Goal: Find specific page/section: Find specific page/section

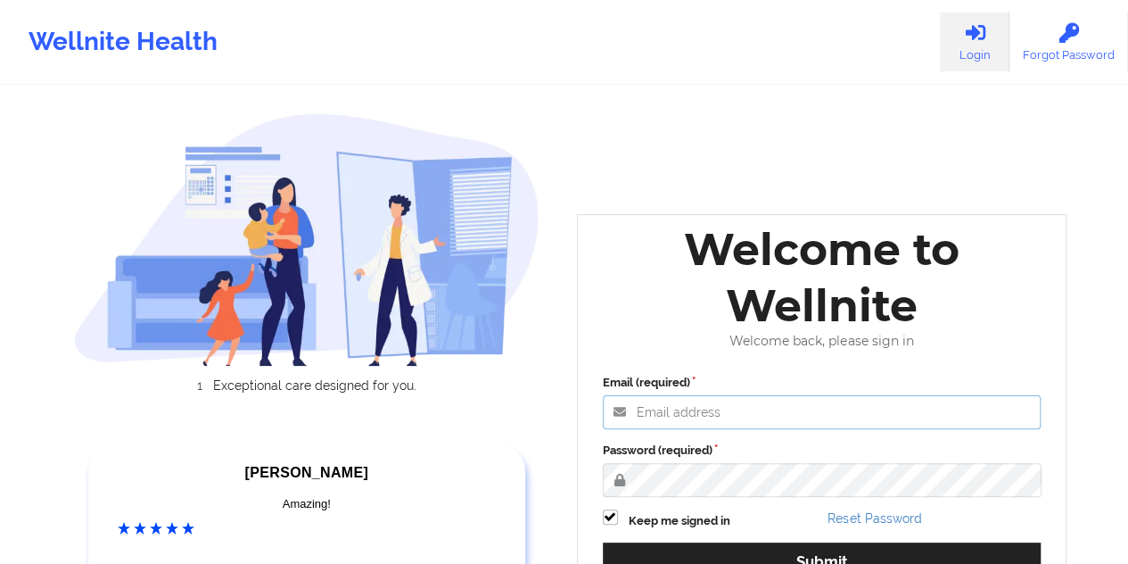
click at [700, 412] on input "Email (required)" at bounding box center [822, 412] width 439 height 34
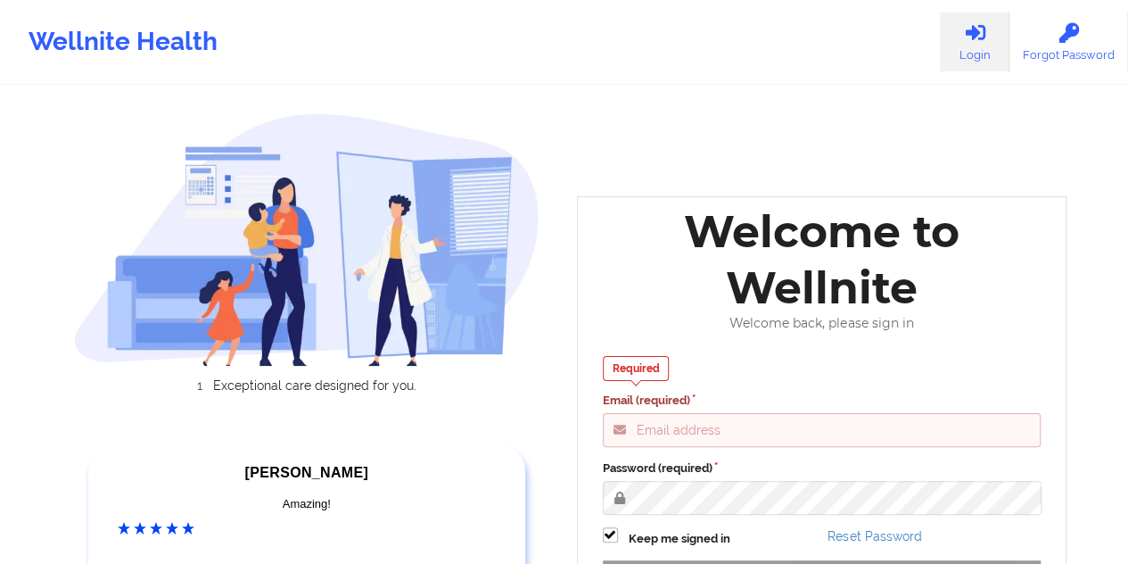
type input "[EMAIL_ADDRESS][DOMAIN_NAME]"
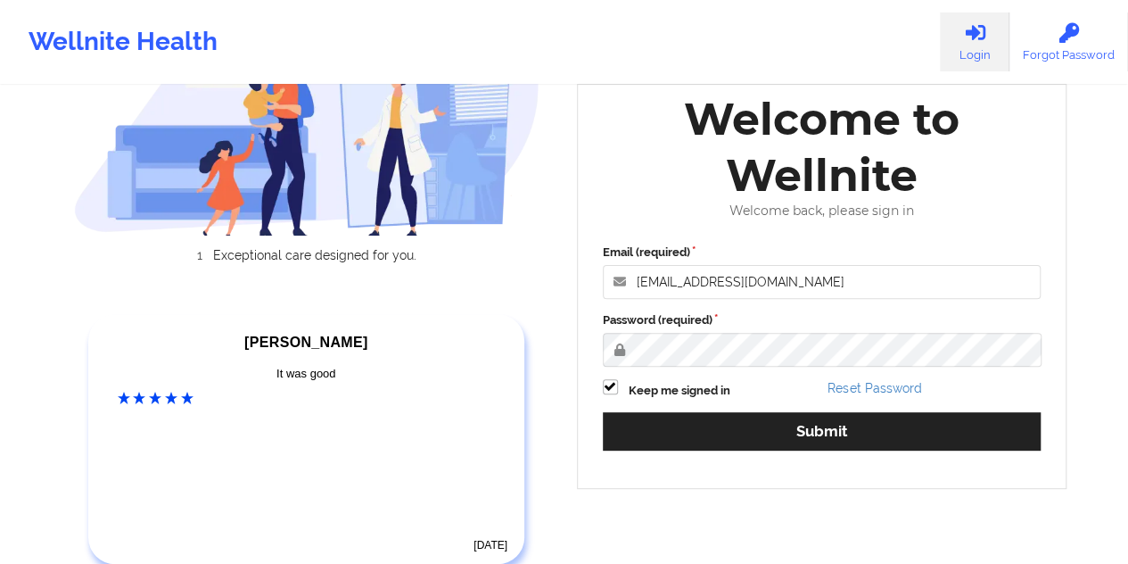
scroll to position [255, 0]
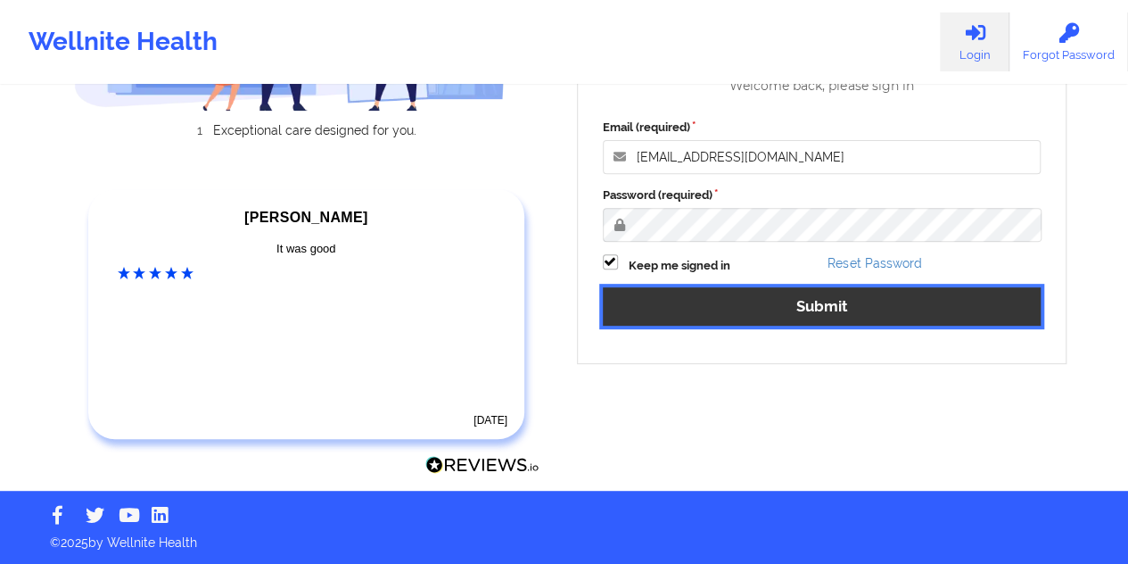
click at [807, 300] on button "Submit" at bounding box center [822, 306] width 439 height 38
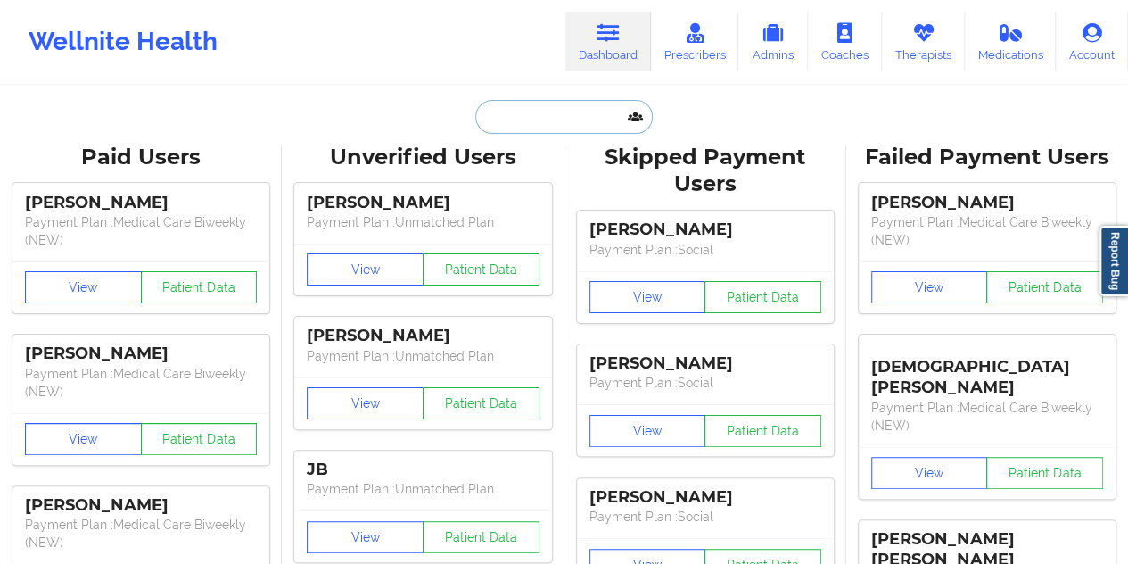
click at [572, 119] on input "text" at bounding box center [563, 117] width 177 height 34
paste input "[EMAIL_ADDRESS][DOMAIN_NAME]"
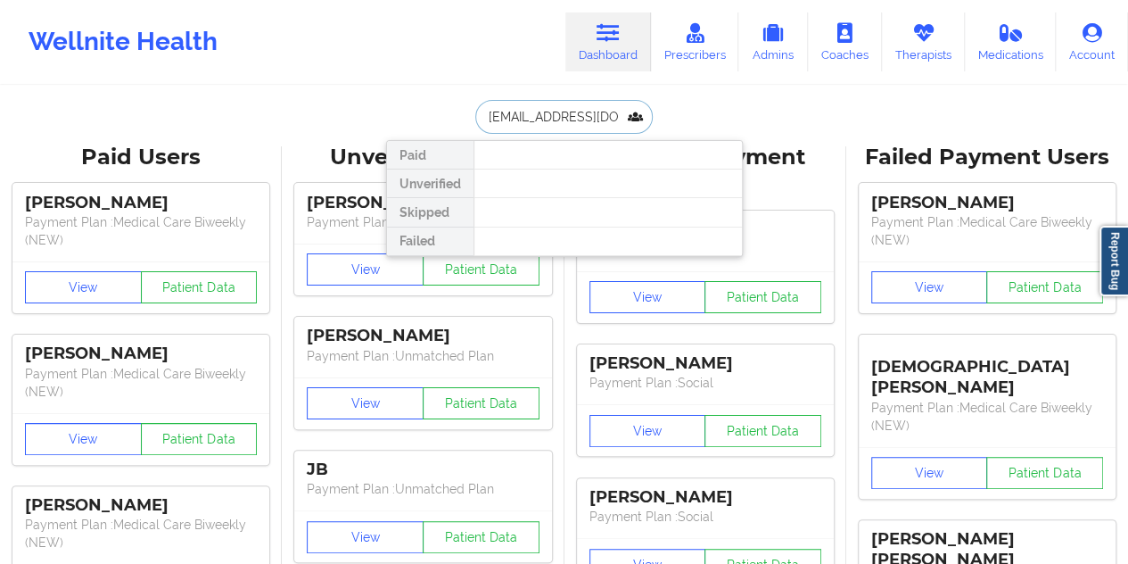
click at [523, 127] on input "[EMAIL_ADDRESS][DOMAIN_NAME]" at bounding box center [563, 117] width 177 height 34
paste input "ZAITSU"
type input "ZAITSU"
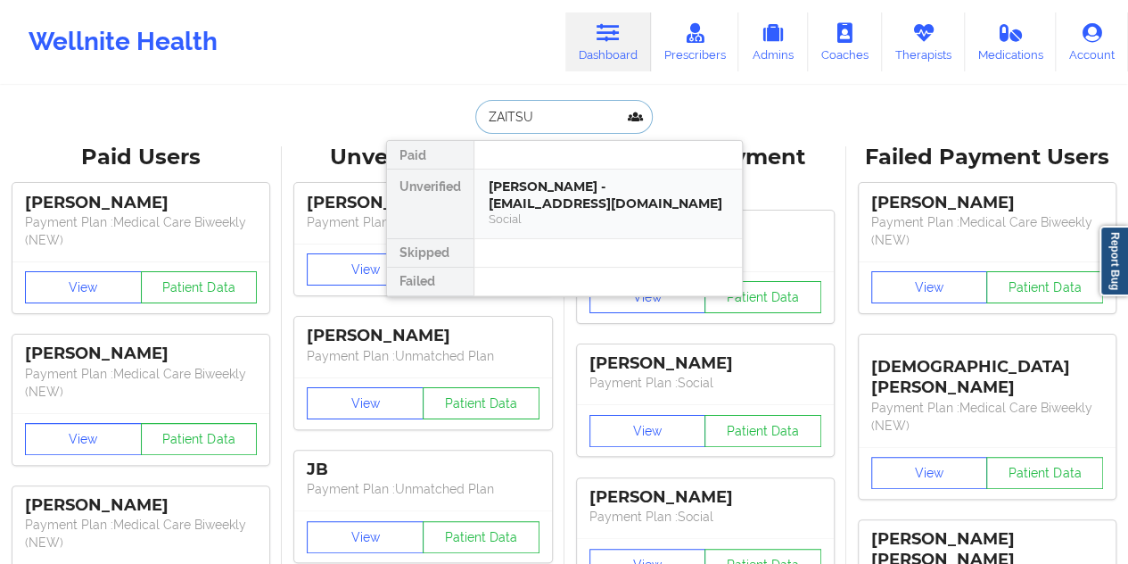
click at [556, 193] on div "[PERSON_NAME] - [EMAIL_ADDRESS][DOMAIN_NAME]" at bounding box center [608, 194] width 239 height 33
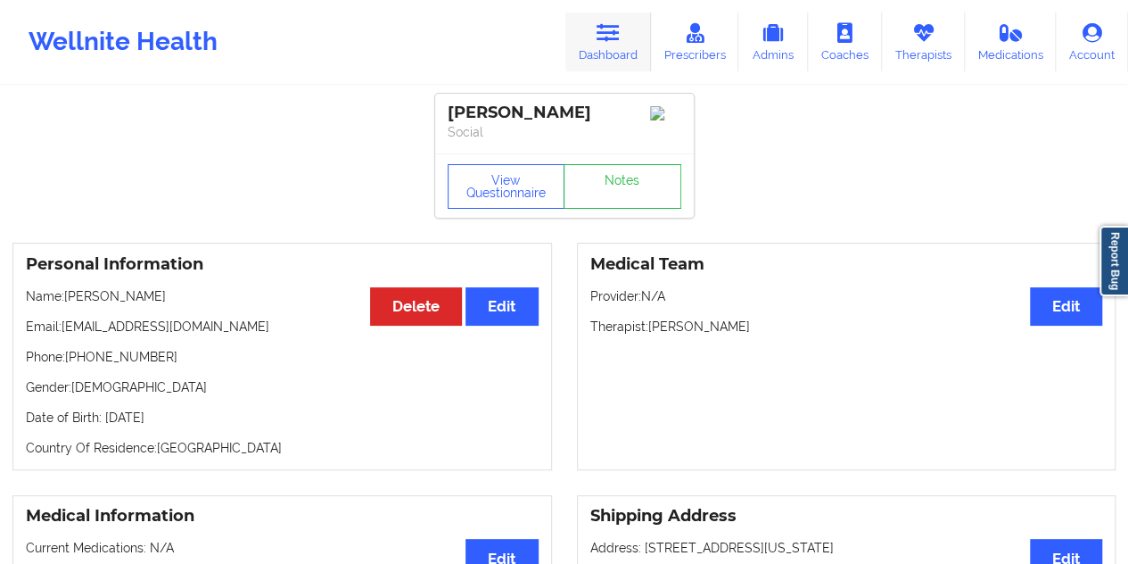
click at [620, 32] on icon at bounding box center [608, 33] width 23 height 20
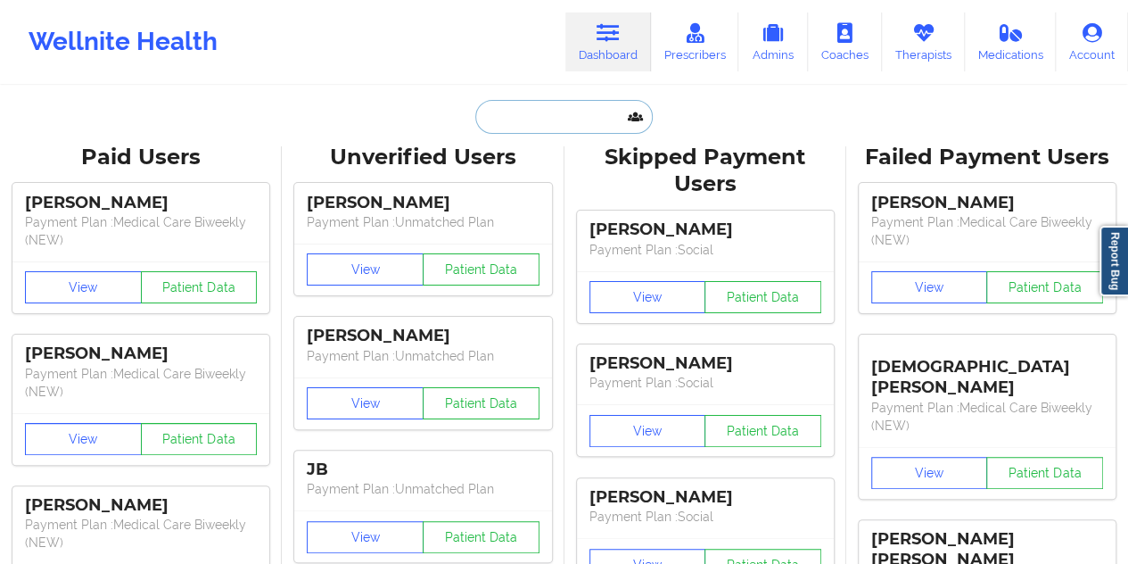
click at [535, 116] on input "text" at bounding box center [563, 117] width 177 height 34
paste input "[EMAIL_ADDRESS][DOMAIN_NAME]"
type input "[EMAIL_ADDRESS][DOMAIN_NAME]"
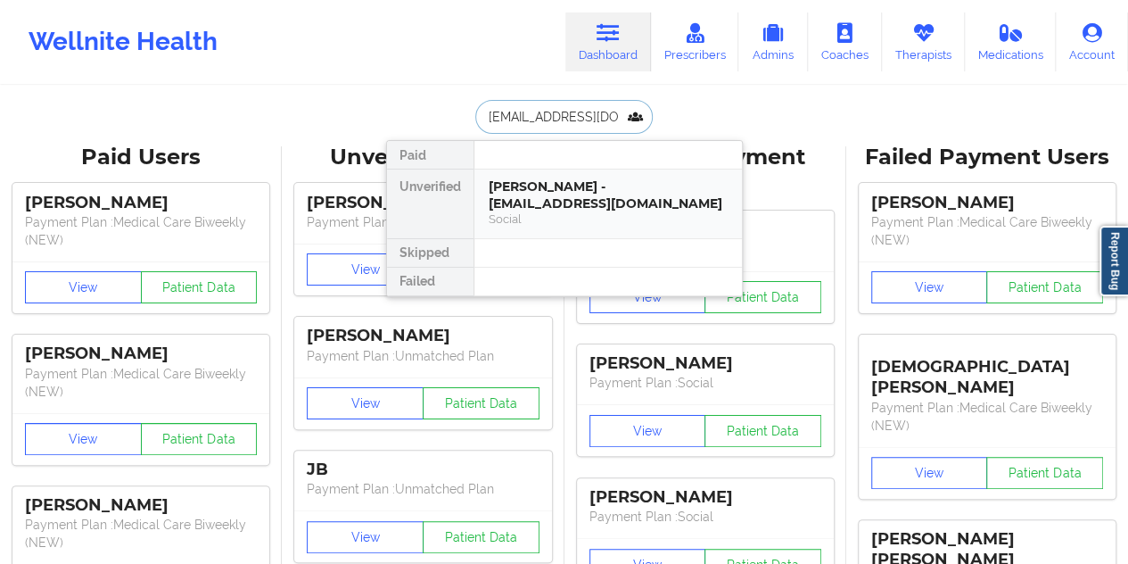
click at [550, 198] on div "[PERSON_NAME] - [EMAIL_ADDRESS][DOMAIN_NAME]" at bounding box center [608, 194] width 239 height 33
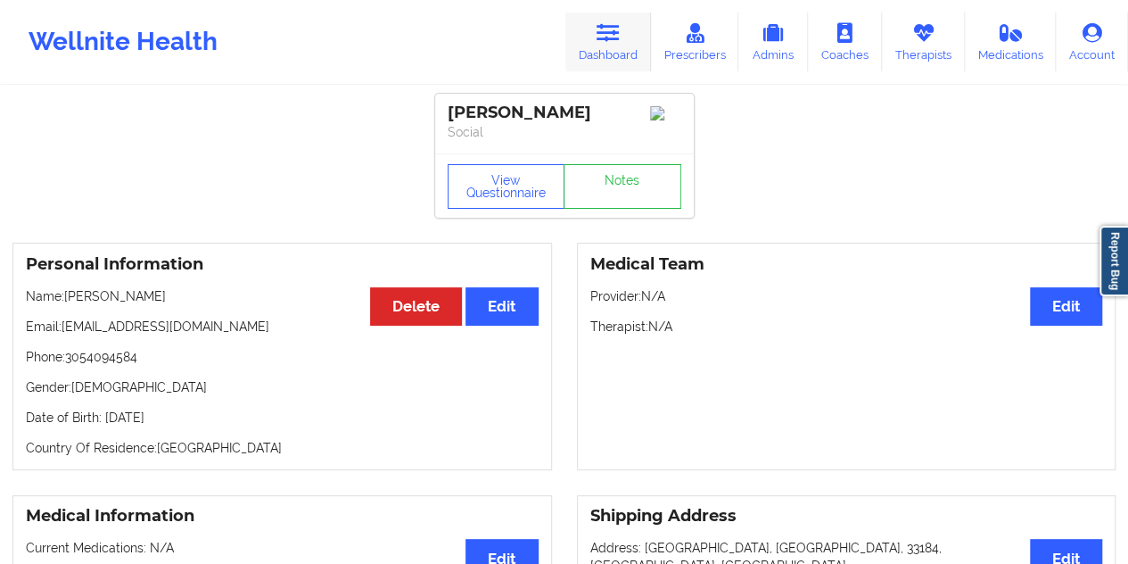
click at [608, 25] on icon at bounding box center [608, 33] width 23 height 20
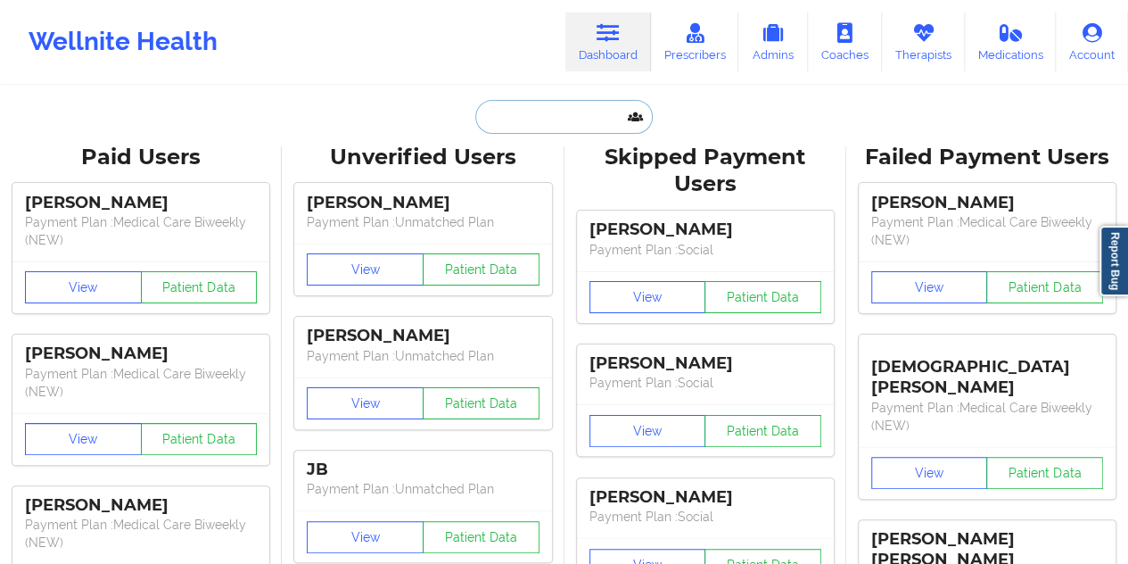
click at [553, 112] on input "text" at bounding box center [563, 117] width 177 height 34
paste input "[PERSON_NAME] SIERRA"
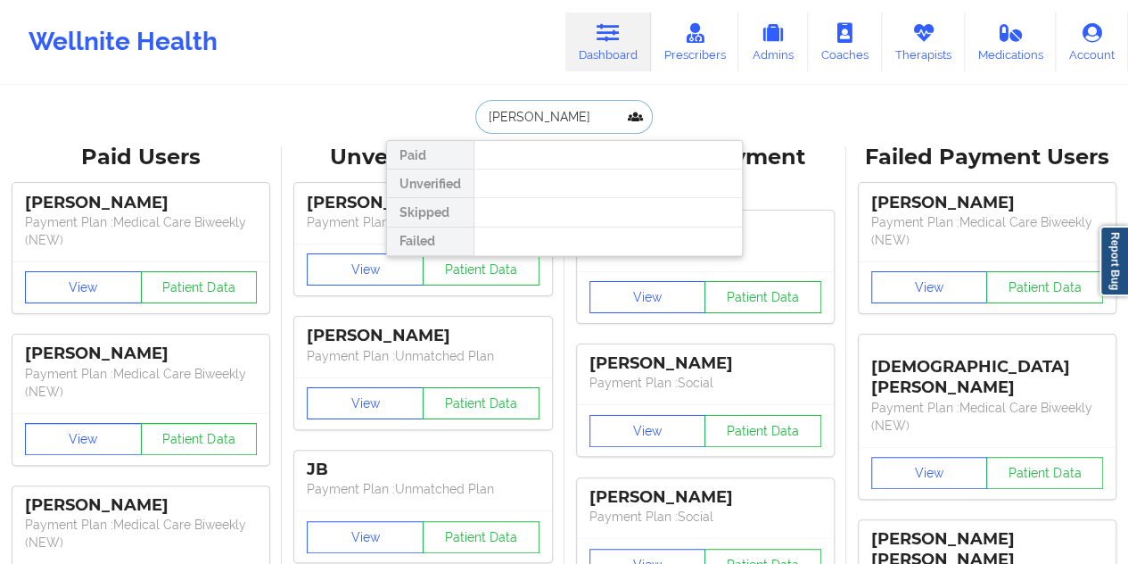
type input "[PERSON_NAME]"
